Goal: Task Accomplishment & Management: Manage account settings

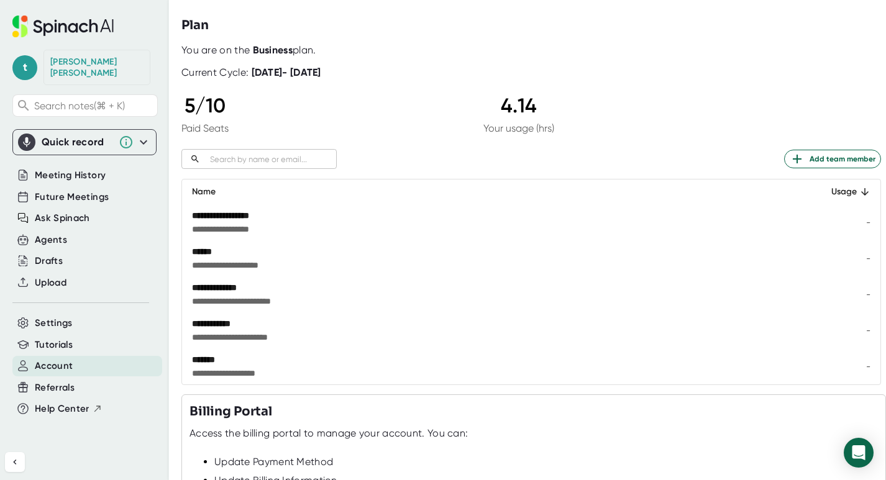
scroll to position [56, 0]
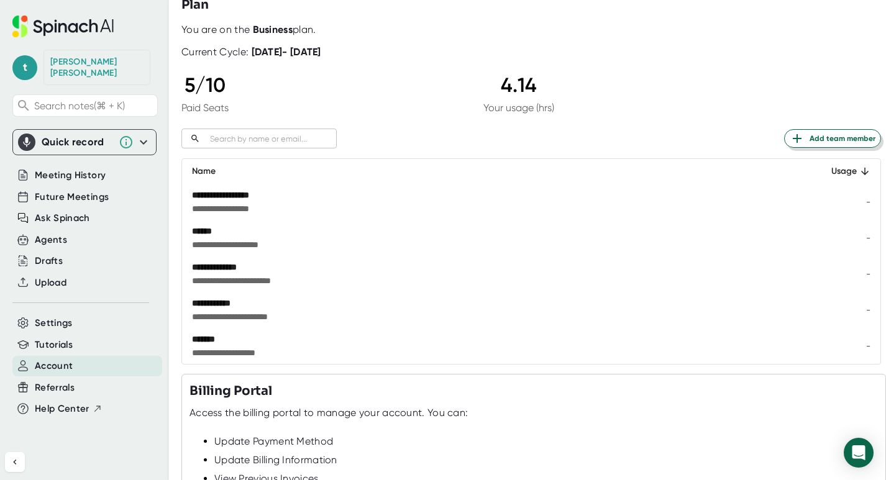
click at [836, 141] on span "Add team member" at bounding box center [833, 138] width 86 height 15
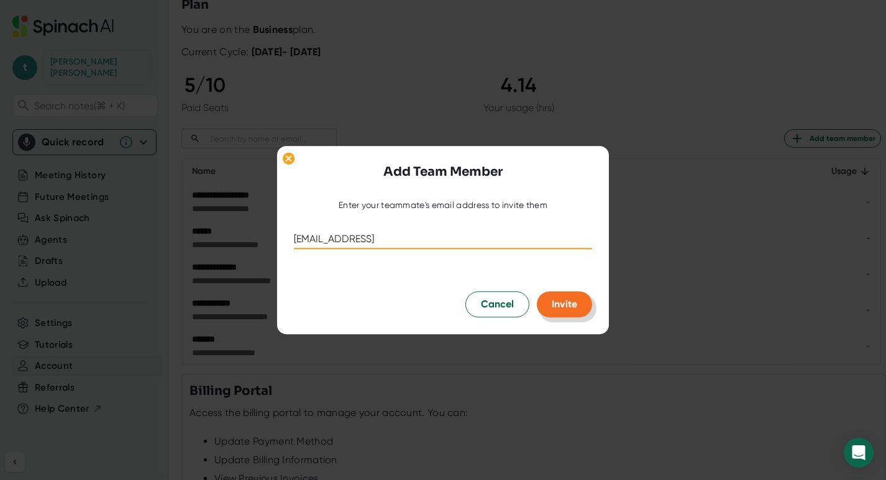
type input "[EMAIL_ADDRESS]"
click at [564, 312] on button "Invite" at bounding box center [564, 304] width 55 height 26
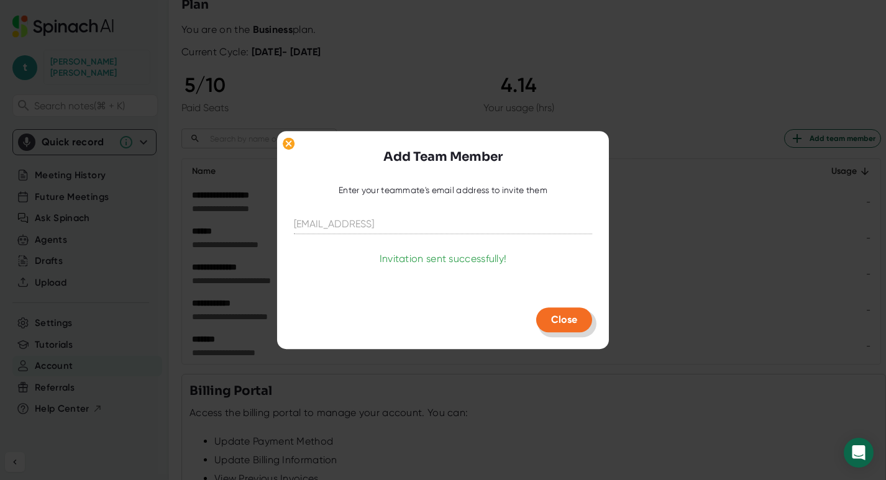
click at [581, 320] on button "Close" at bounding box center [564, 320] width 56 height 25
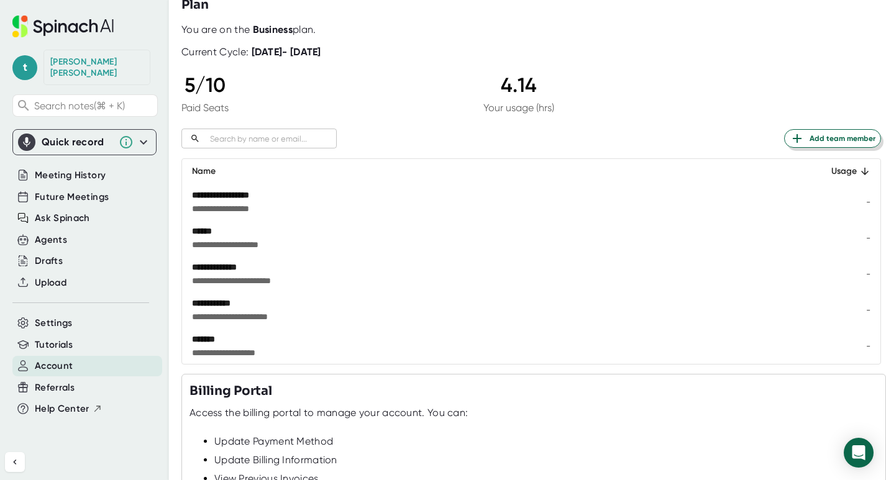
click at [817, 140] on span "Add team member" at bounding box center [833, 138] width 86 height 15
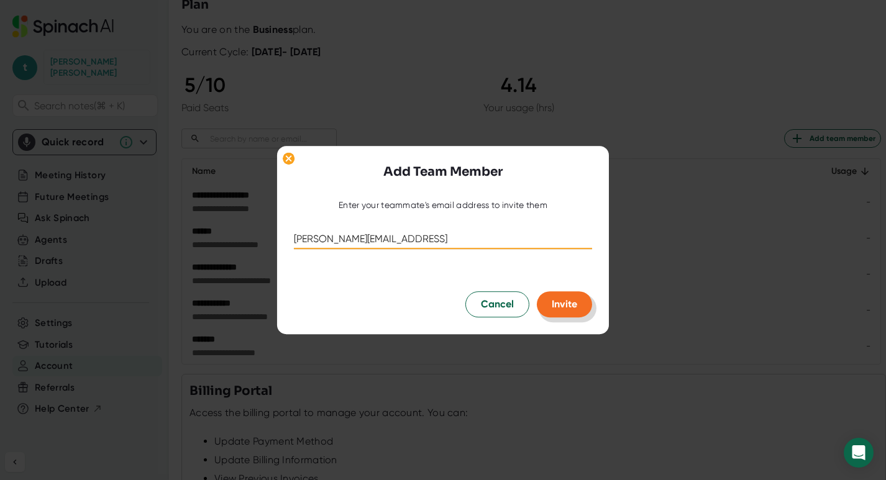
type input "[PERSON_NAME][EMAIL_ADDRESS]"
click at [570, 304] on span "Invite" at bounding box center [564, 304] width 25 height 12
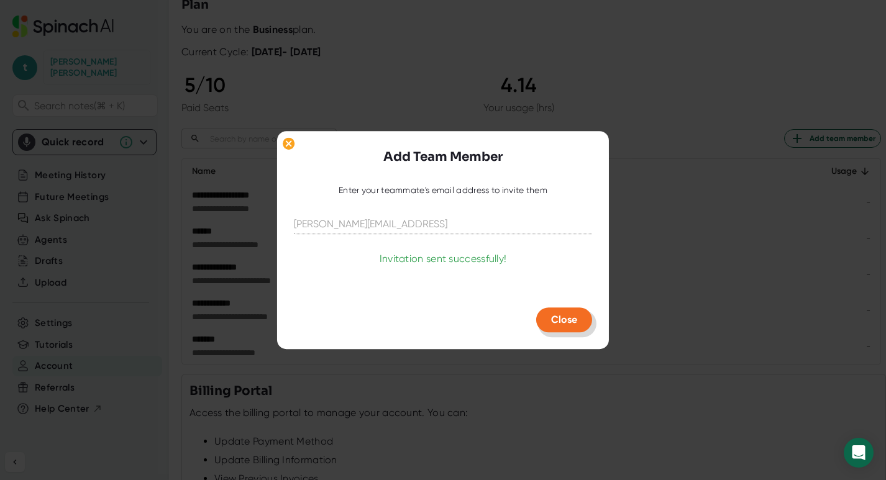
click at [574, 316] on span "Close" at bounding box center [564, 320] width 26 height 12
